Goal: Task Accomplishment & Management: Manage account settings

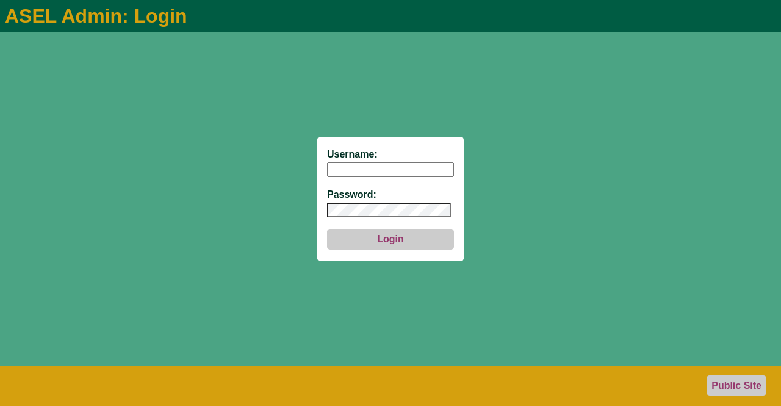
type input "aseladmin"
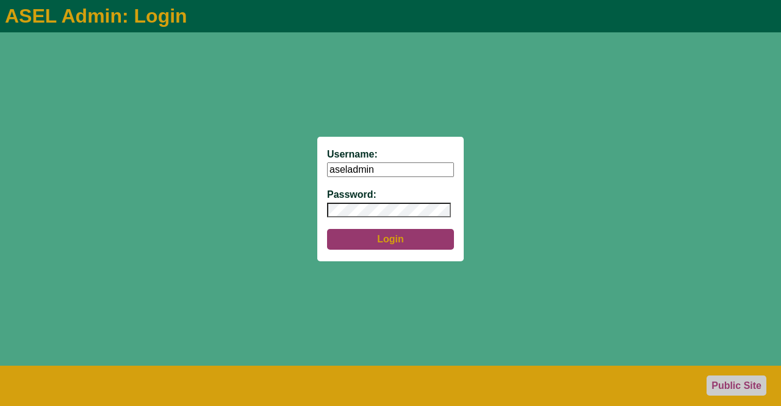
click at [400, 240] on button "Login" at bounding box center [390, 239] width 127 height 21
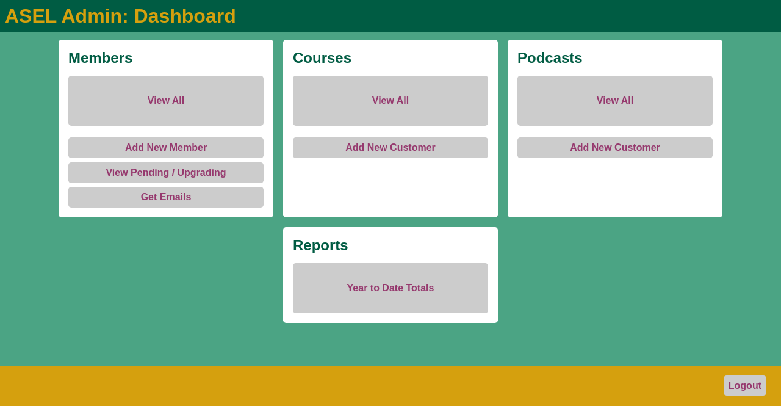
click at [173, 95] on link "View All" at bounding box center [165, 101] width 195 height 50
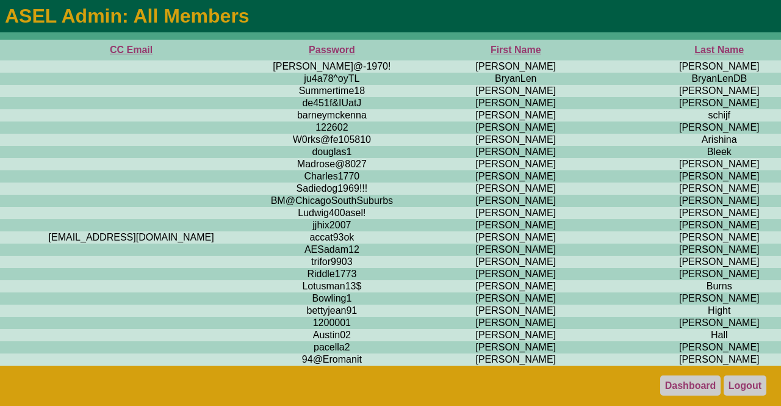
scroll to position [0, 501]
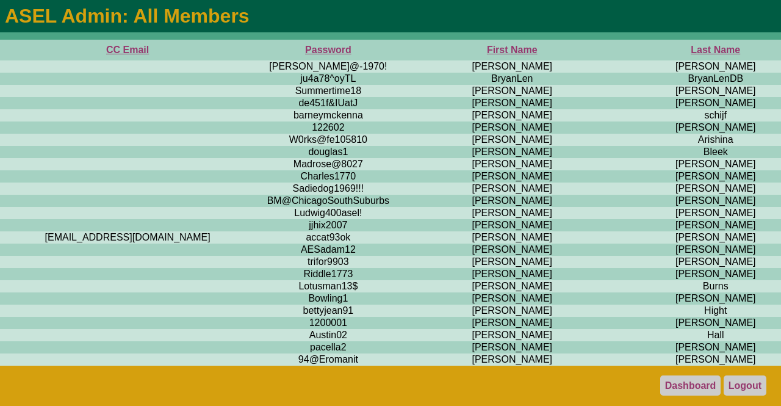
click at [404, 48] on th "First Name" at bounding box center [512, 50] width 216 height 21
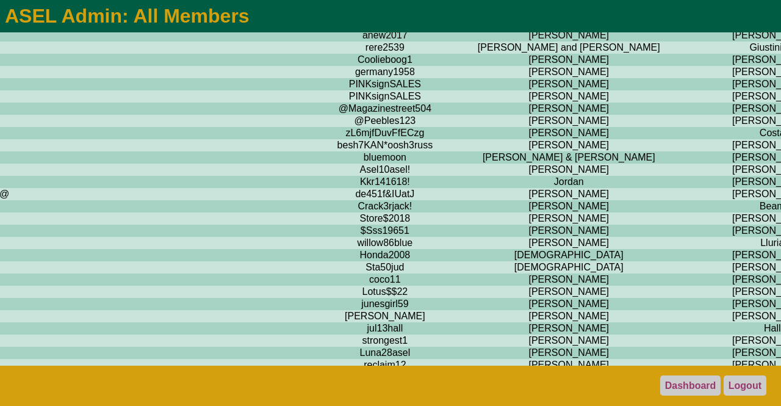
scroll to position [4947, 445]
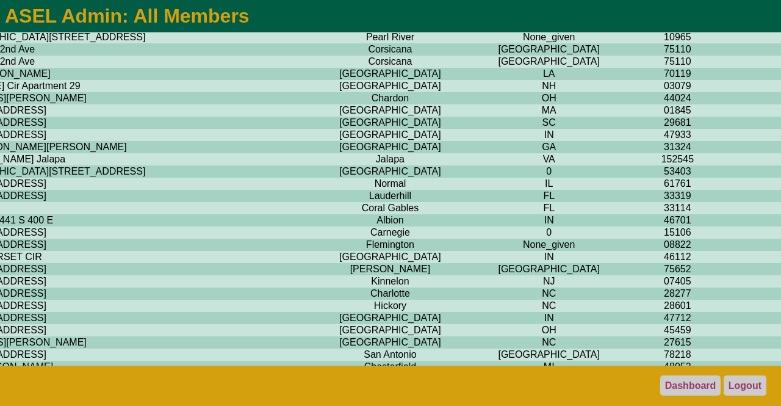
scroll to position [4981, 2778]
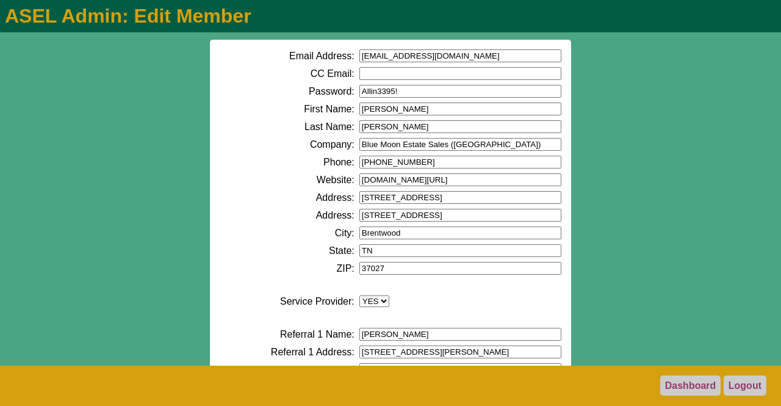
click at [437, 54] on input "[EMAIL_ADDRESS][DOMAIN_NAME]" at bounding box center [460, 55] width 202 height 13
type input "c"
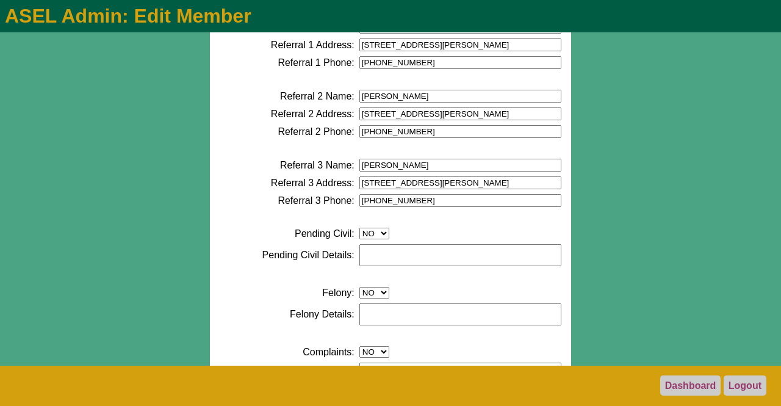
scroll to position [686, 0]
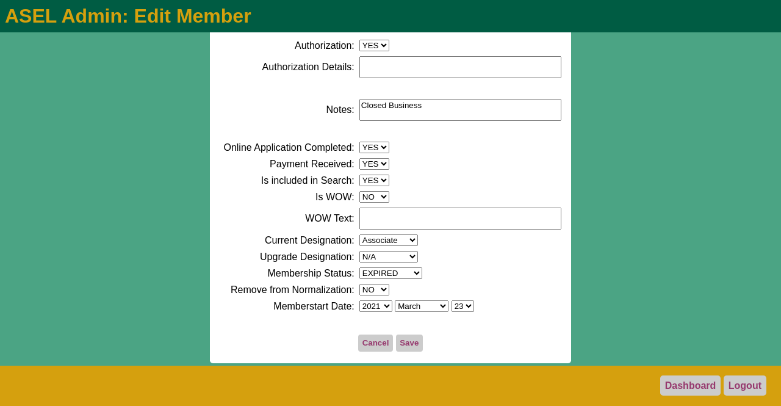
type input "[EMAIL_ADDRESS][DOMAIN_NAME]"
click at [404, 341] on button "Save" at bounding box center [409, 342] width 27 height 17
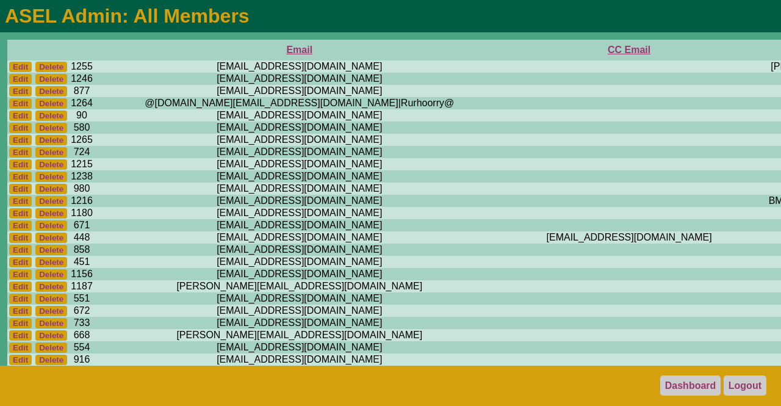
scroll to position [0, 379]
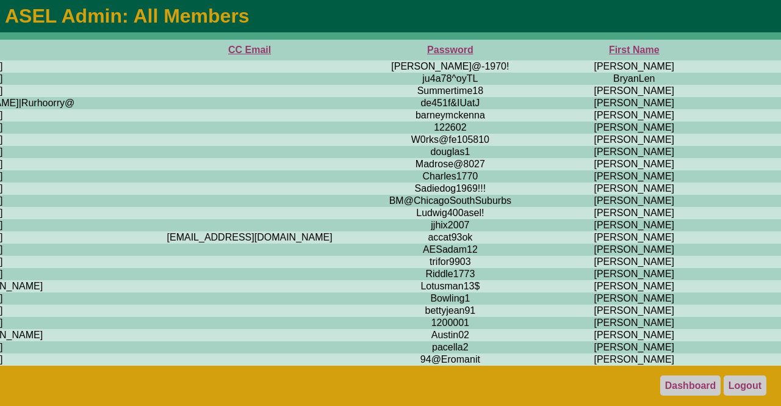
click at [526, 51] on th "First Name" at bounding box center [634, 50] width 216 height 21
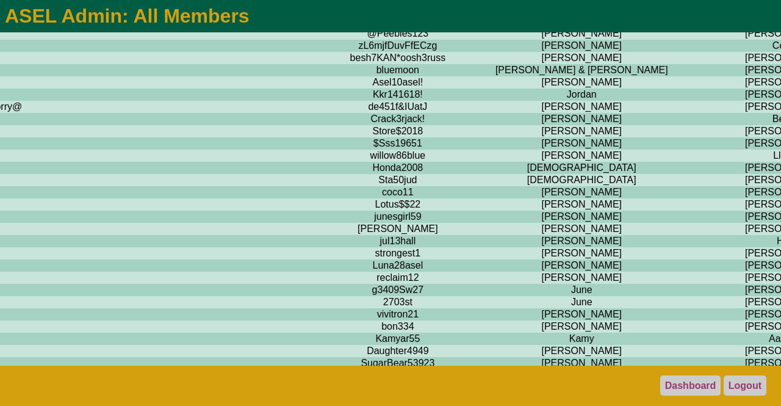
scroll to position [5034, 432]
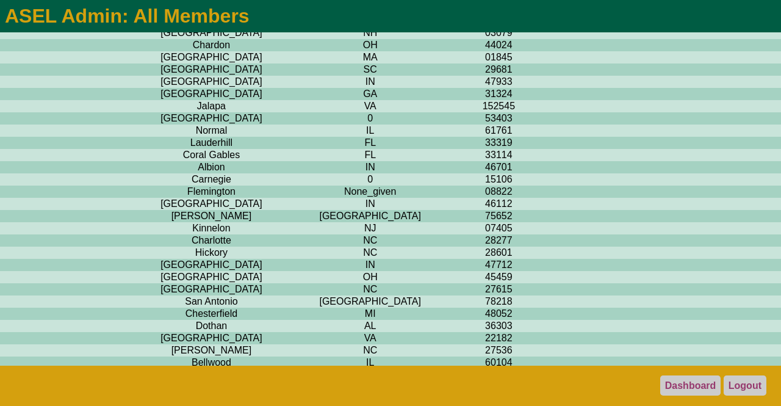
scroll to position [5034, 2778]
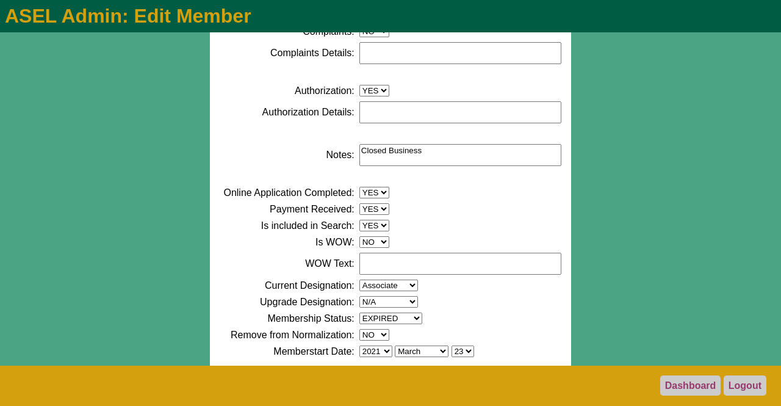
scroll to position [637, 0]
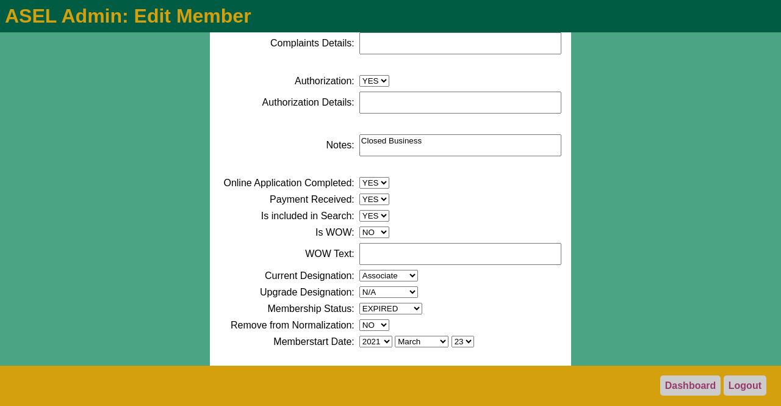
click at [436, 154] on textarea "Closed Business" at bounding box center [460, 145] width 202 height 22
type textarea "C"
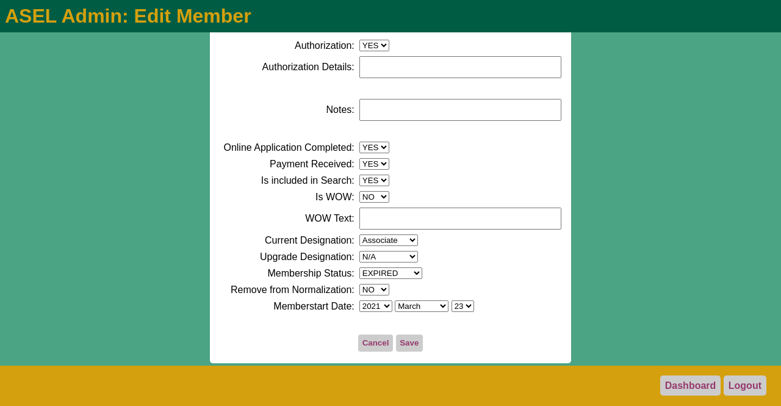
click at [408, 343] on button "Save" at bounding box center [409, 342] width 27 height 17
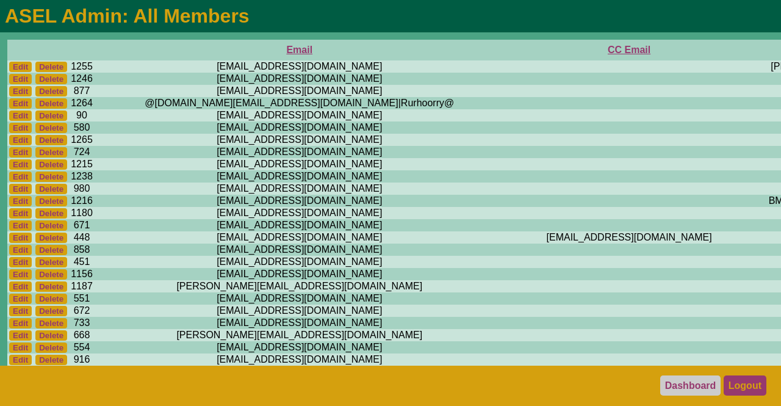
click at [753, 384] on link "Logout" at bounding box center [744, 385] width 43 height 20
